Goal: Task Accomplishment & Management: Manage account settings

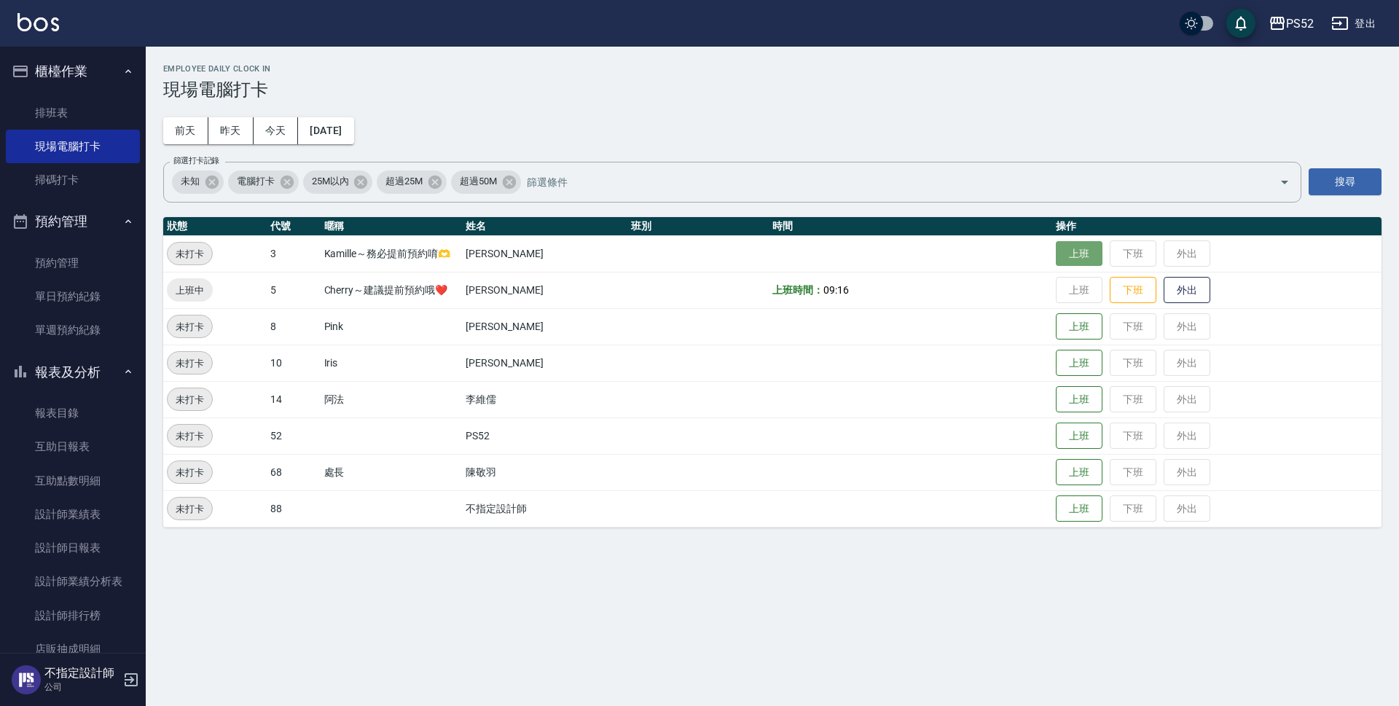
click at [1070, 243] on button "上班" at bounding box center [1079, 254] width 47 height 26
click at [1074, 355] on button "上班" at bounding box center [1079, 363] width 47 height 26
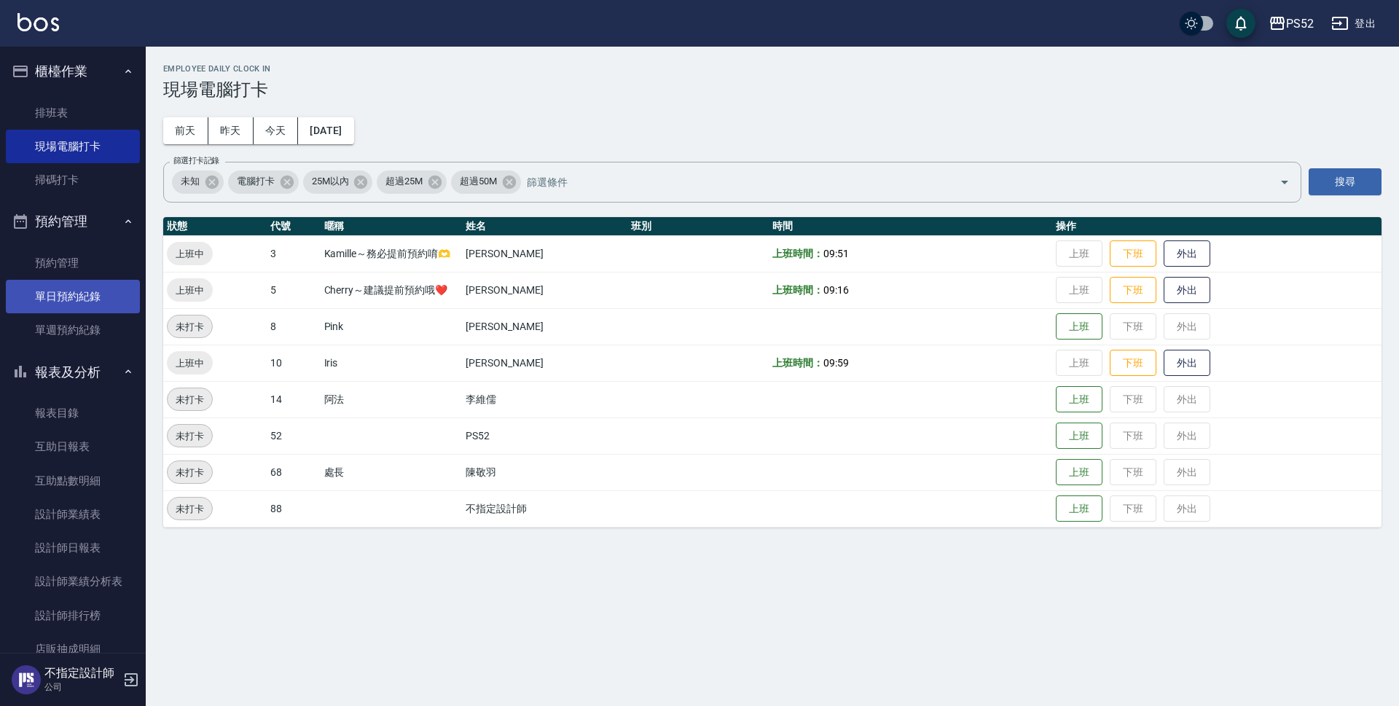
click at [87, 284] on link "單日預約紀錄" at bounding box center [73, 297] width 134 height 34
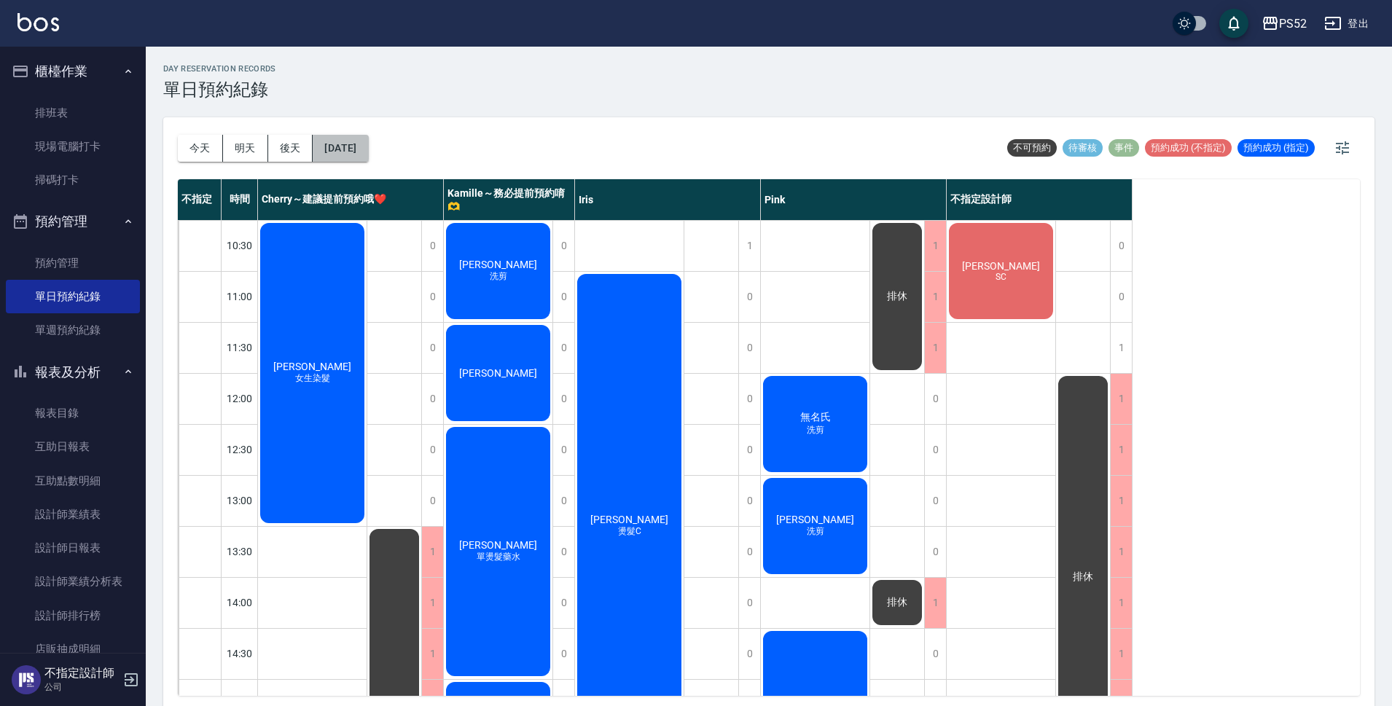
click at [343, 151] on button "[DATE]" at bounding box center [340, 148] width 55 height 27
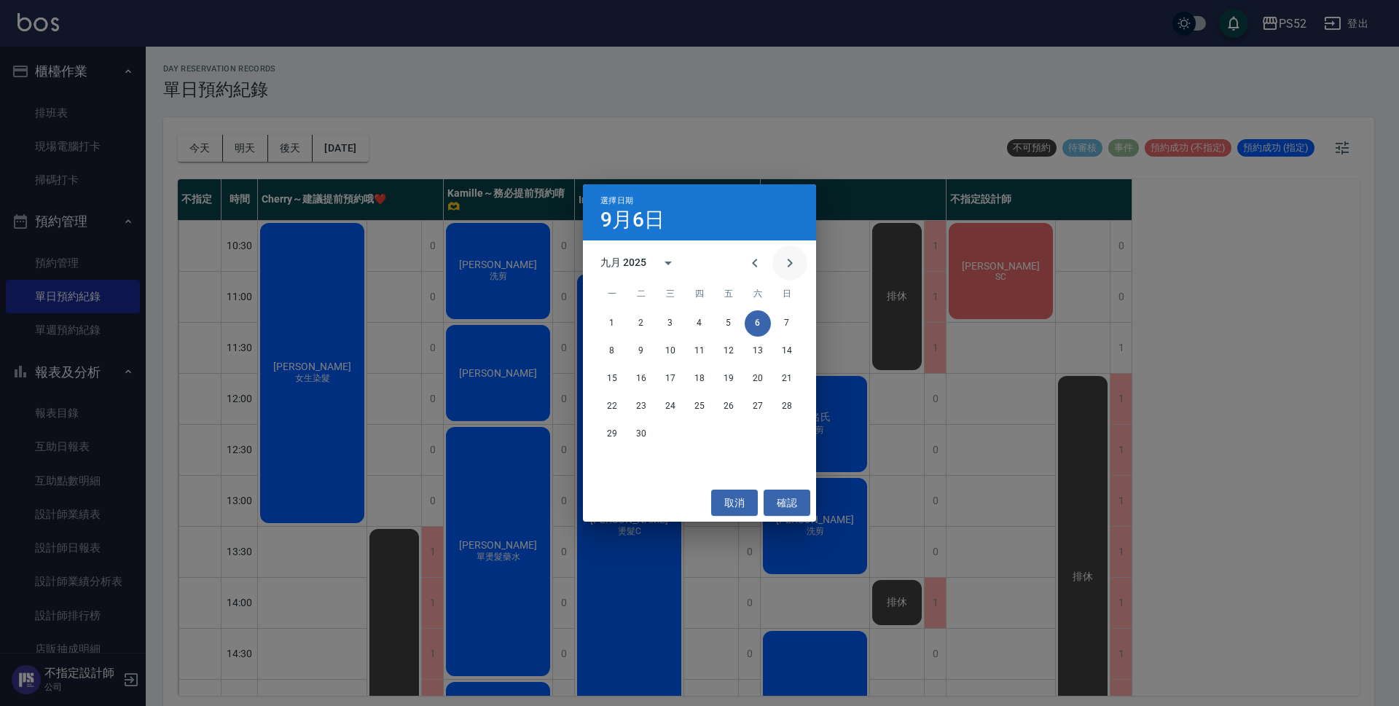
click at [795, 256] on icon "Next month" at bounding box center [789, 262] width 17 height 17
click at [788, 324] on button "5" at bounding box center [787, 323] width 26 height 26
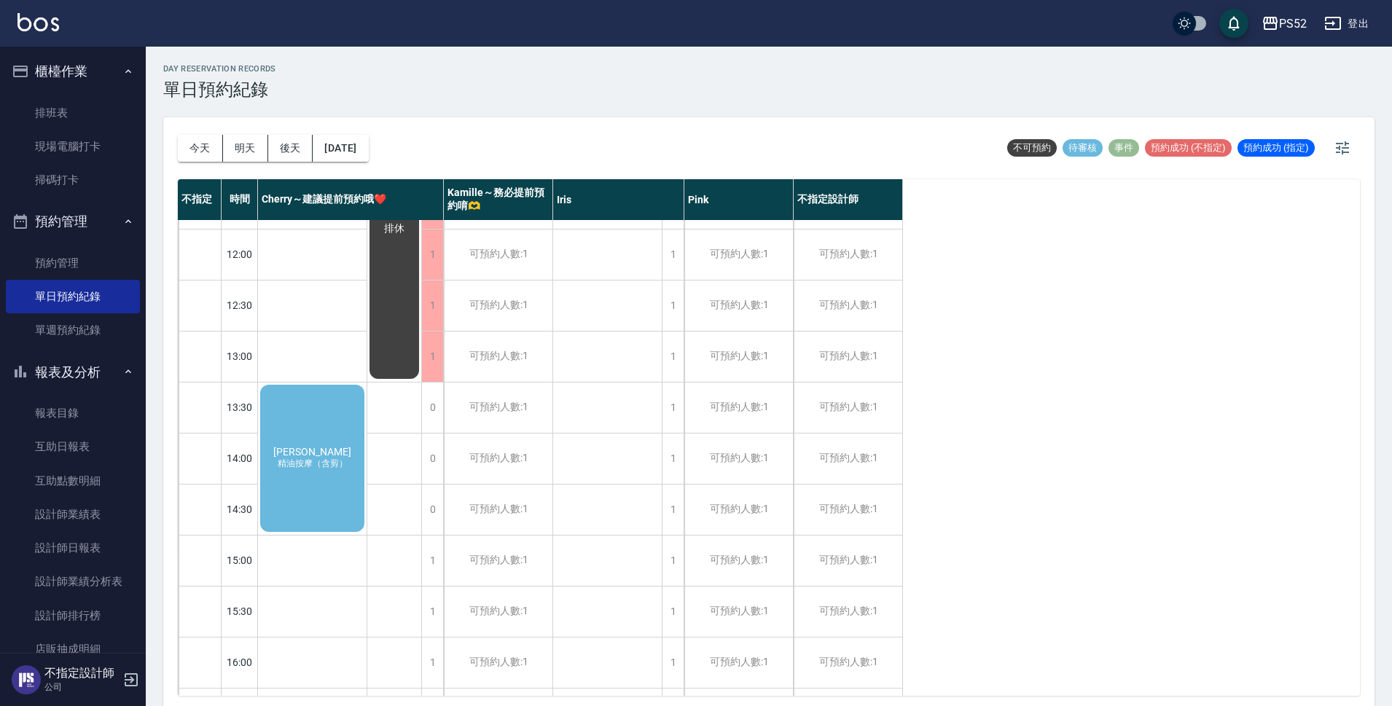
scroll to position [146, 0]
click at [434, 554] on div "1" at bounding box center [432, 559] width 22 height 50
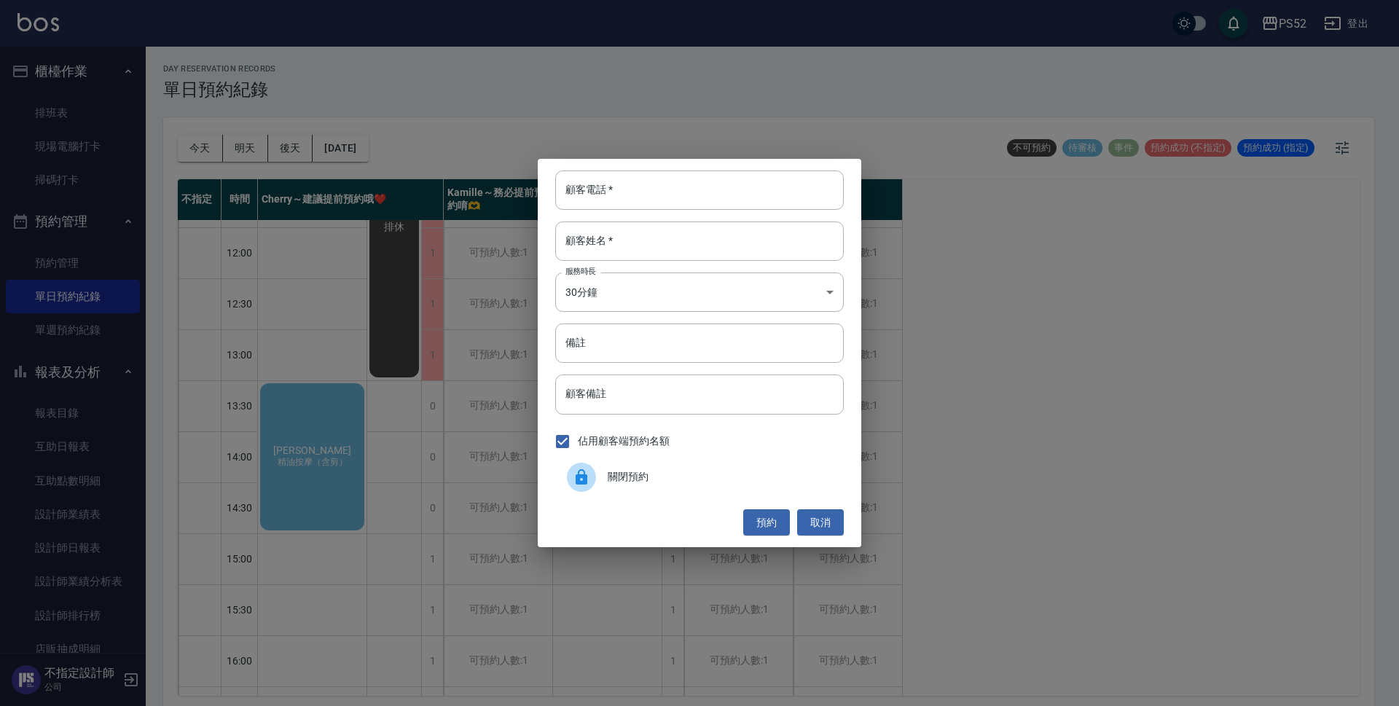
click at [621, 479] on span "關閉預約" at bounding box center [720, 476] width 224 height 15
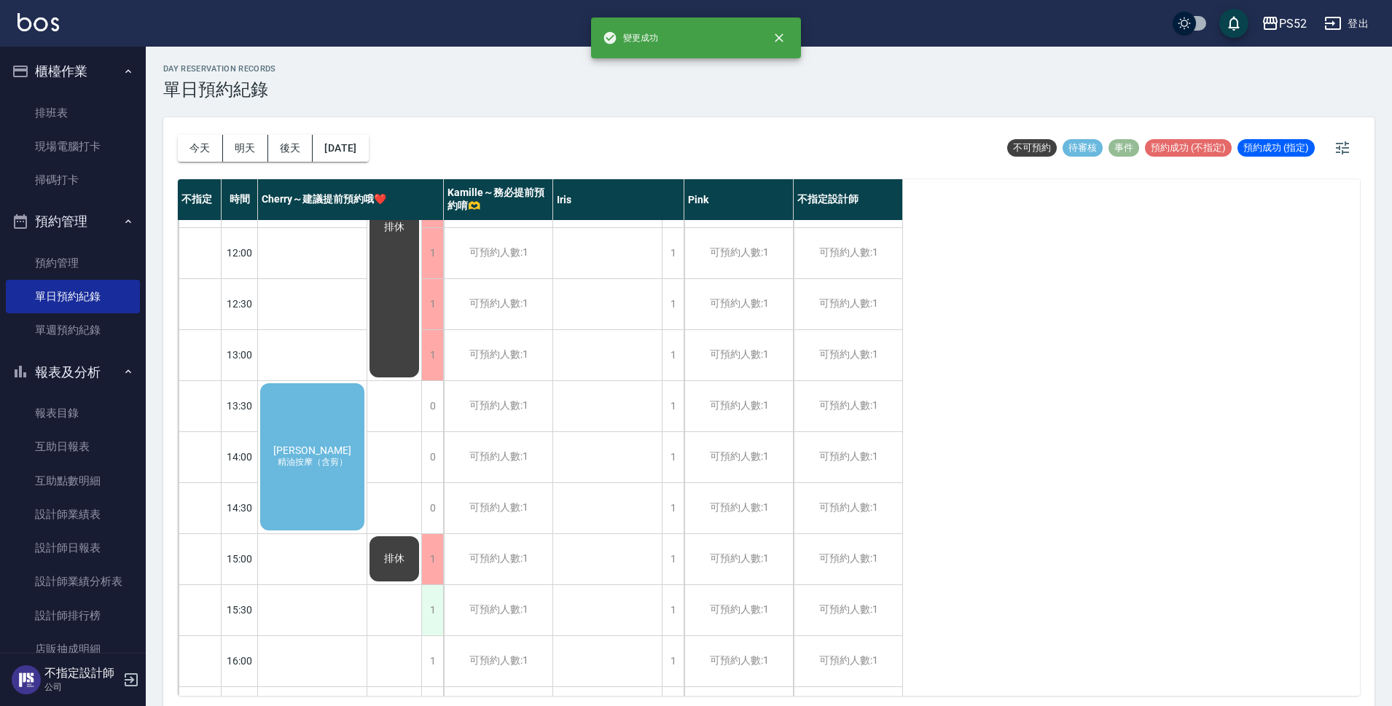
click at [431, 615] on div "1" at bounding box center [432, 610] width 22 height 50
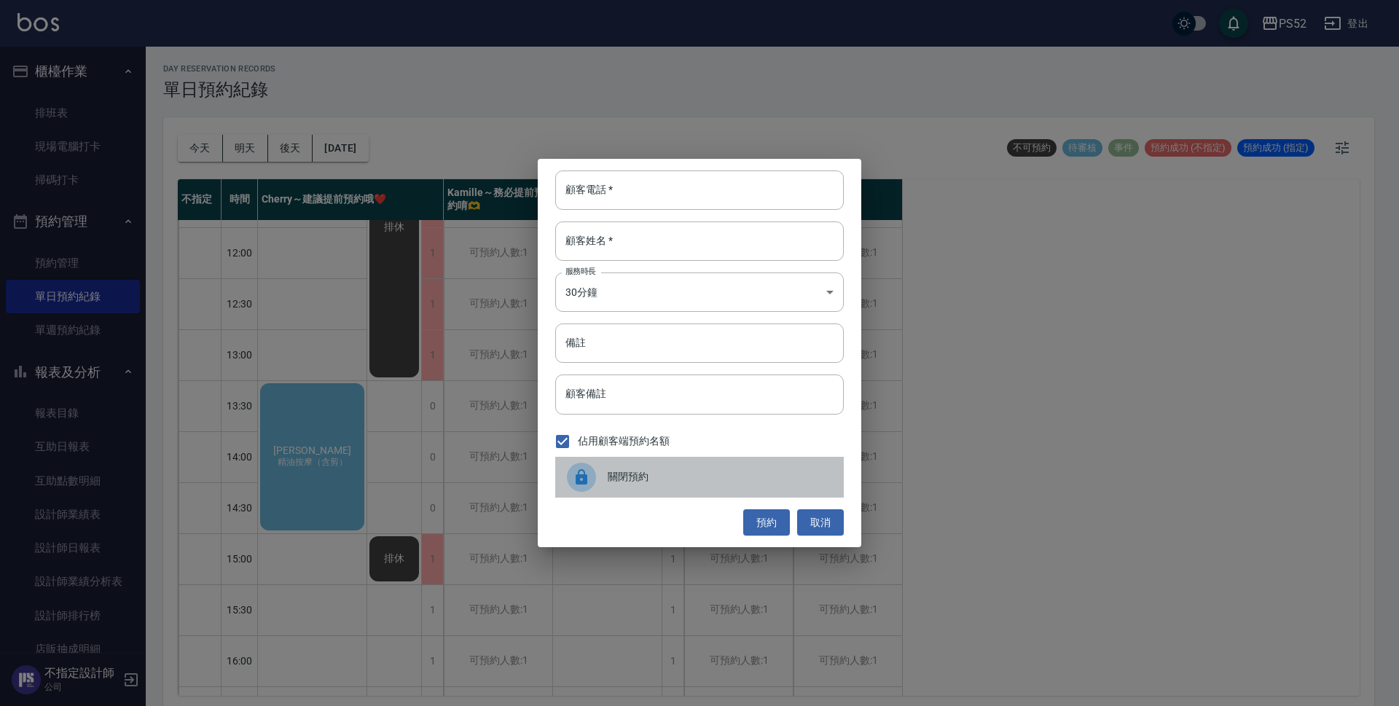
click at [584, 484] on icon at bounding box center [582, 476] width 12 height 15
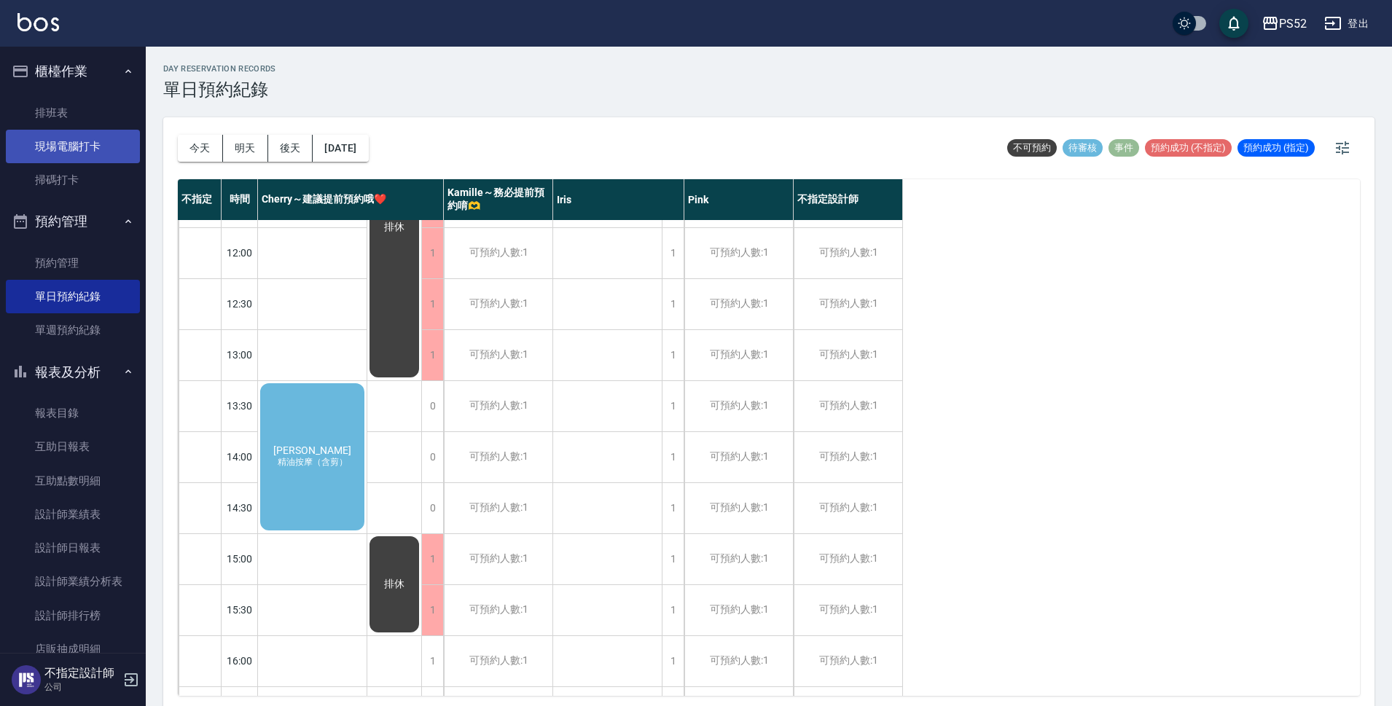
click at [79, 145] on link "現場電腦打卡" at bounding box center [73, 147] width 134 height 34
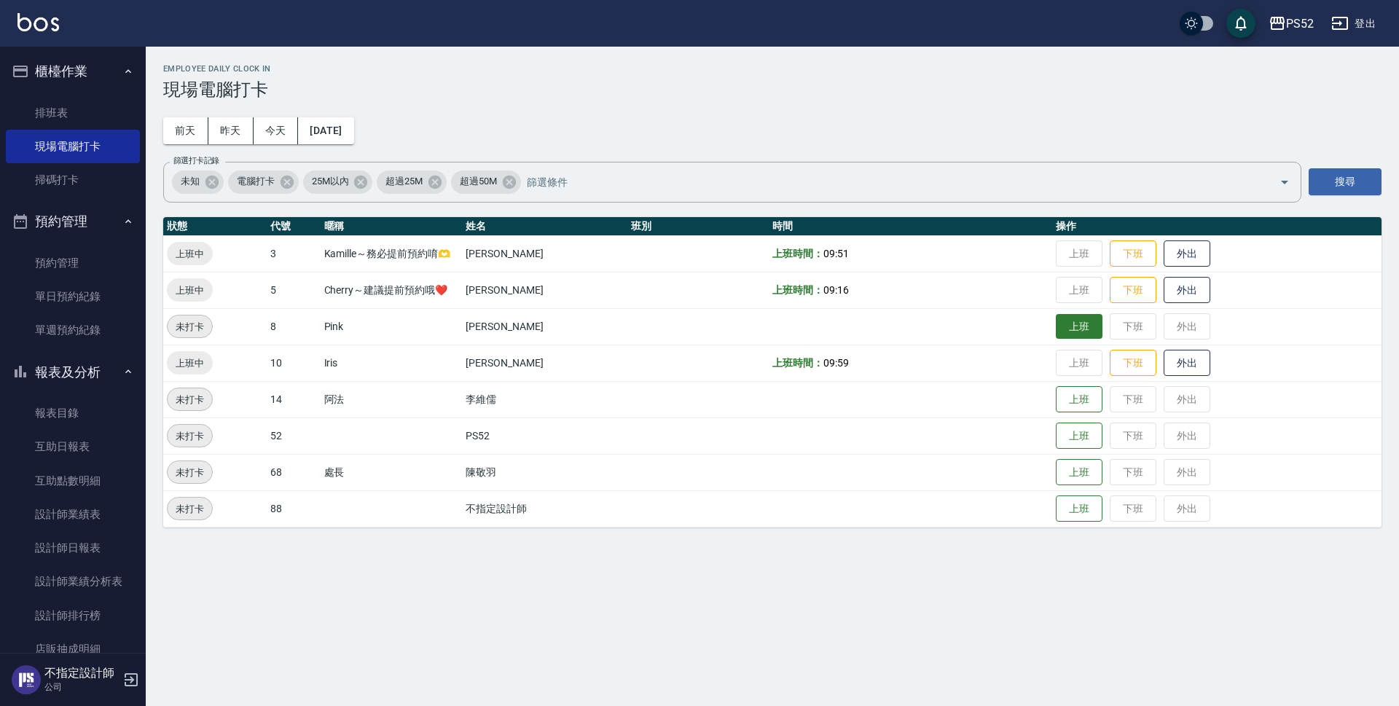
click at [1067, 330] on button "上班" at bounding box center [1079, 327] width 47 height 26
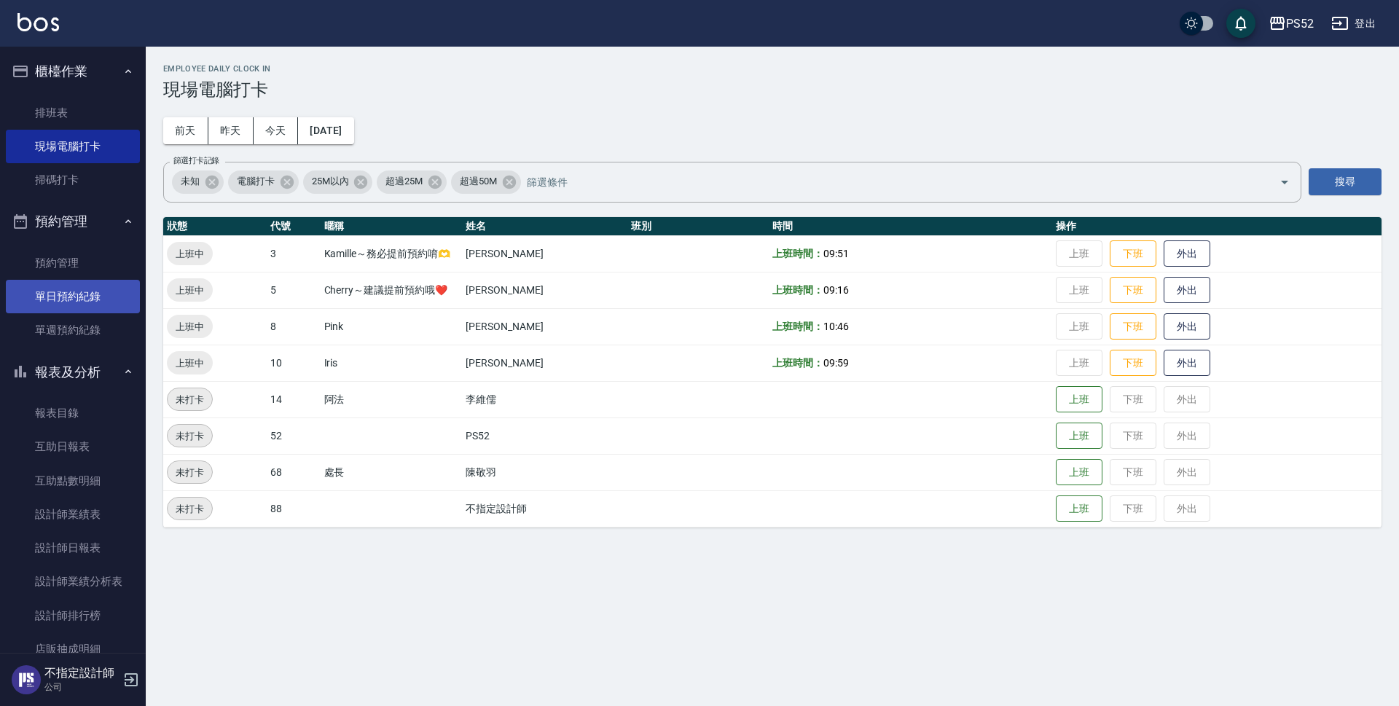
click at [108, 290] on link "單日預約紀錄" at bounding box center [73, 297] width 134 height 34
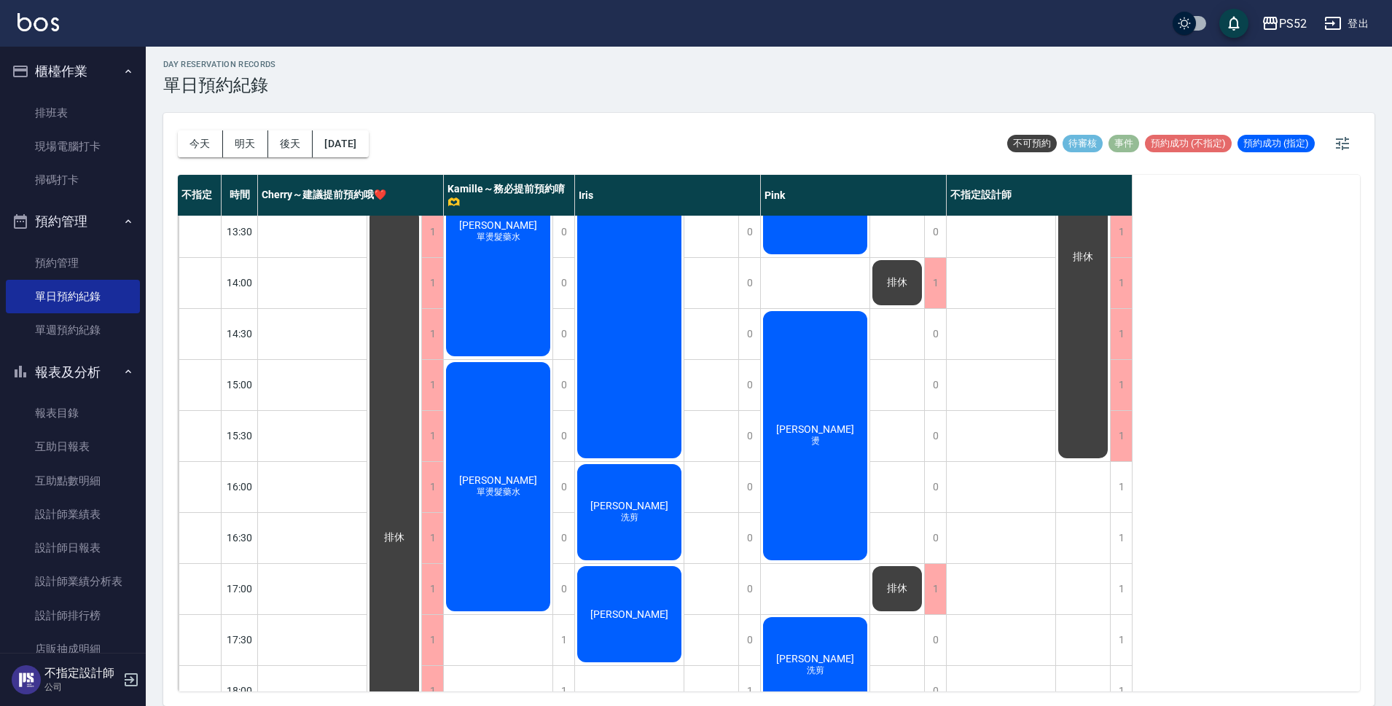
scroll to position [340, 0]
